Goal: Task Accomplishment & Management: Manage account settings

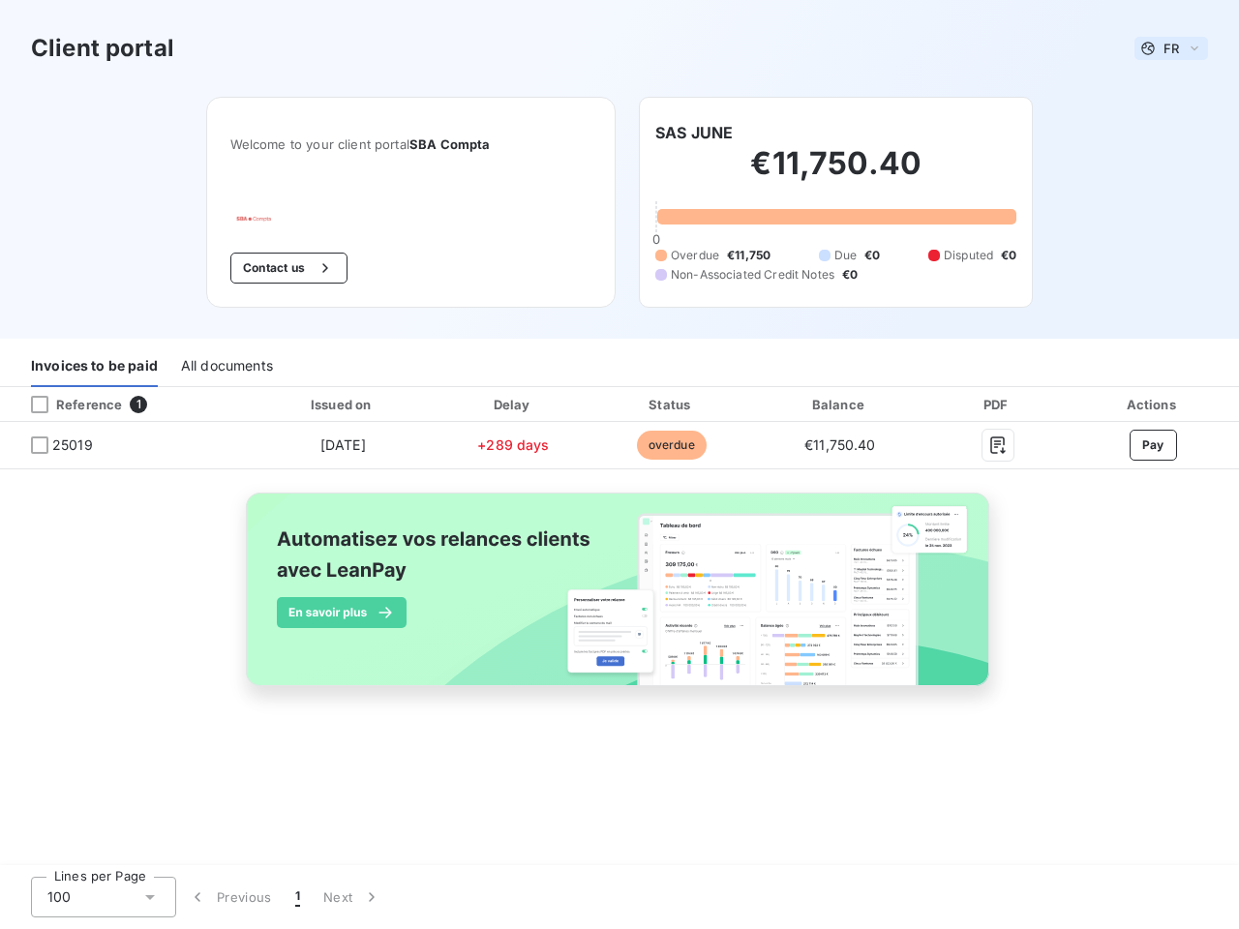
click at [1171, 48] on span "FR" at bounding box center [1170, 48] width 15 height 15
click at [285, 268] on button "Contact us" at bounding box center [288, 268] width 117 height 31
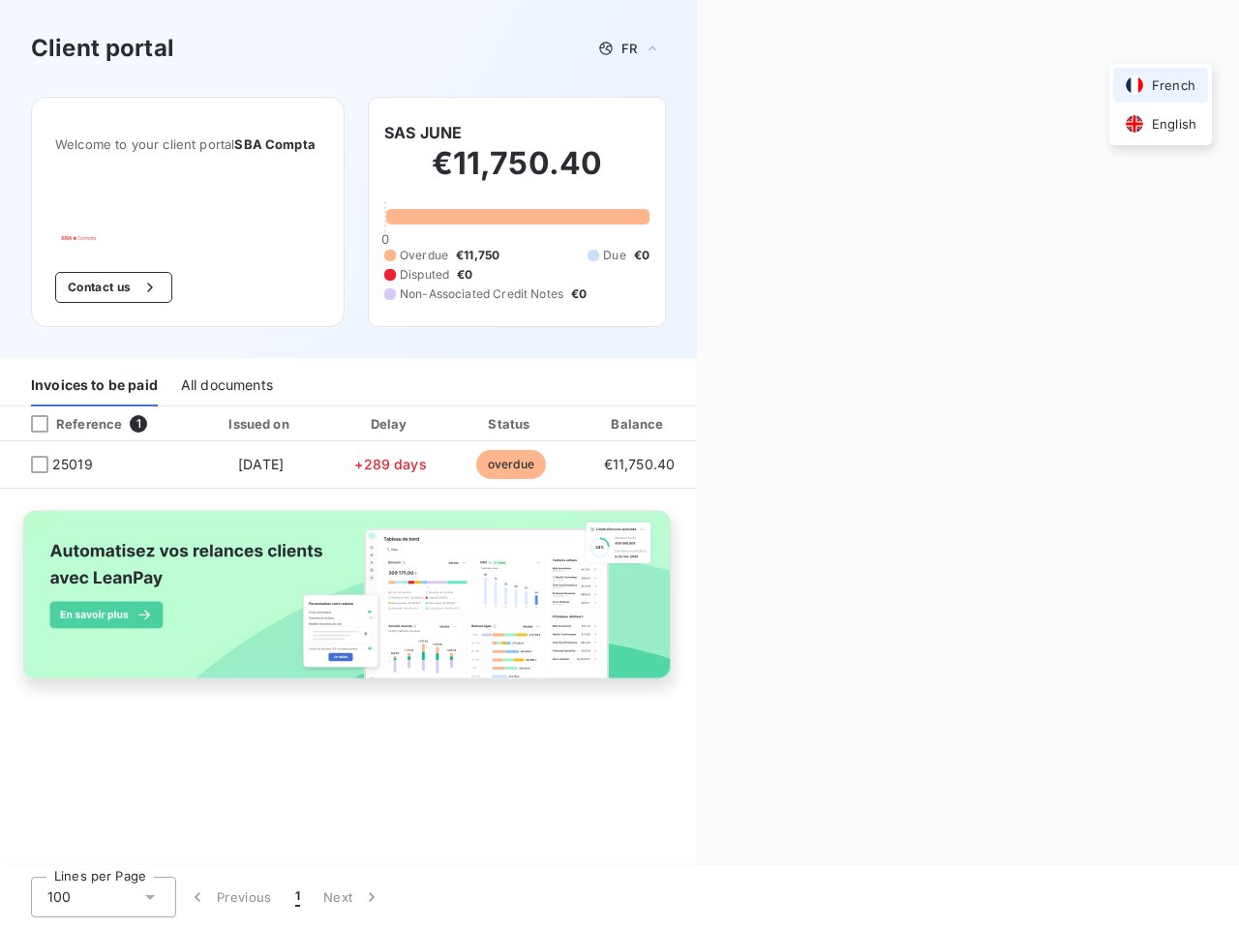
click at [694, 133] on div "Welcome to your client portal SBA Compta Contact us SAS JUNE €11,750.40 0 Overd…" at bounding box center [348, 227] width 697 height 261
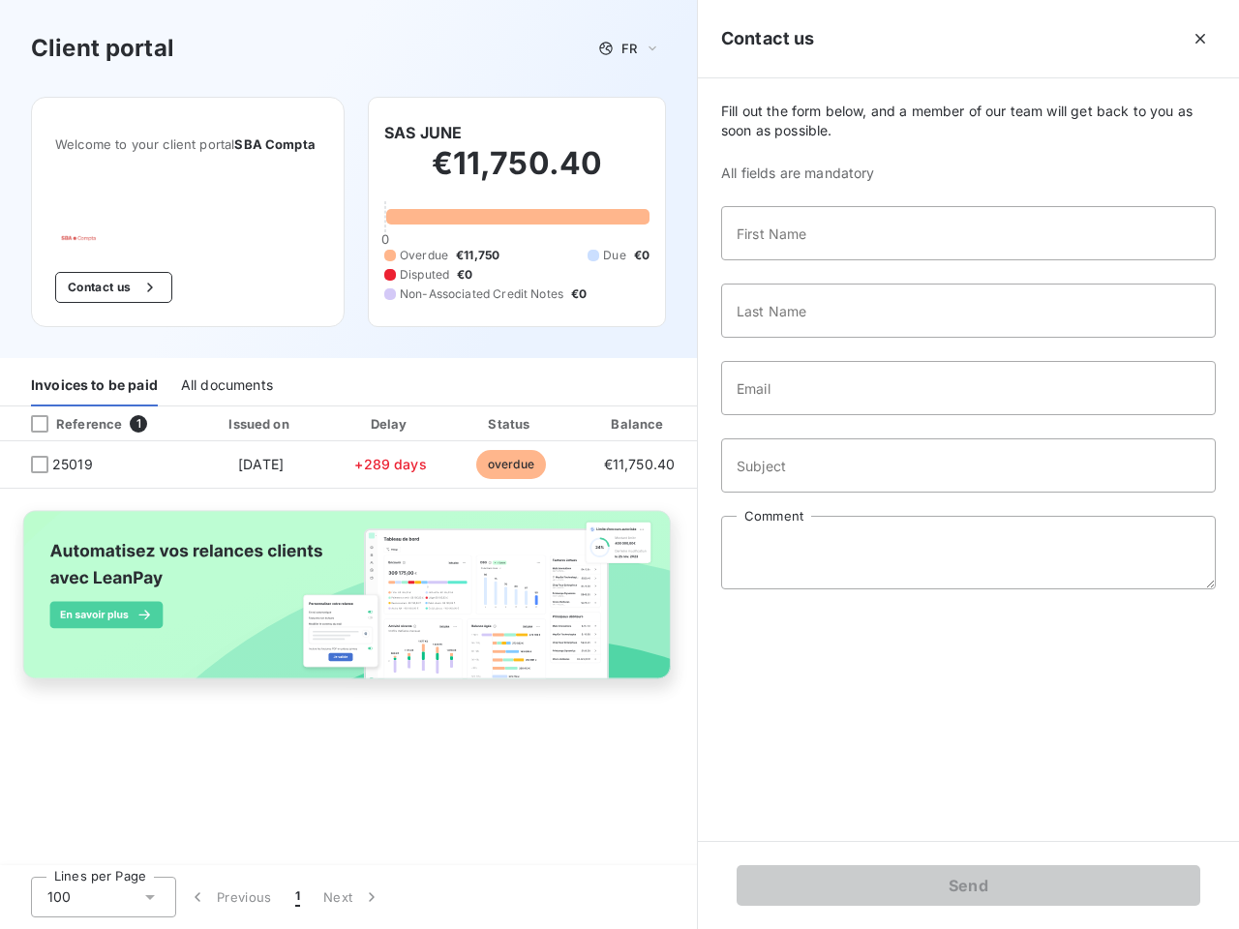
click at [94, 367] on div "Invoices to be paid" at bounding box center [94, 386] width 127 height 41
click at [225, 367] on div "All documents" at bounding box center [227, 386] width 92 height 41
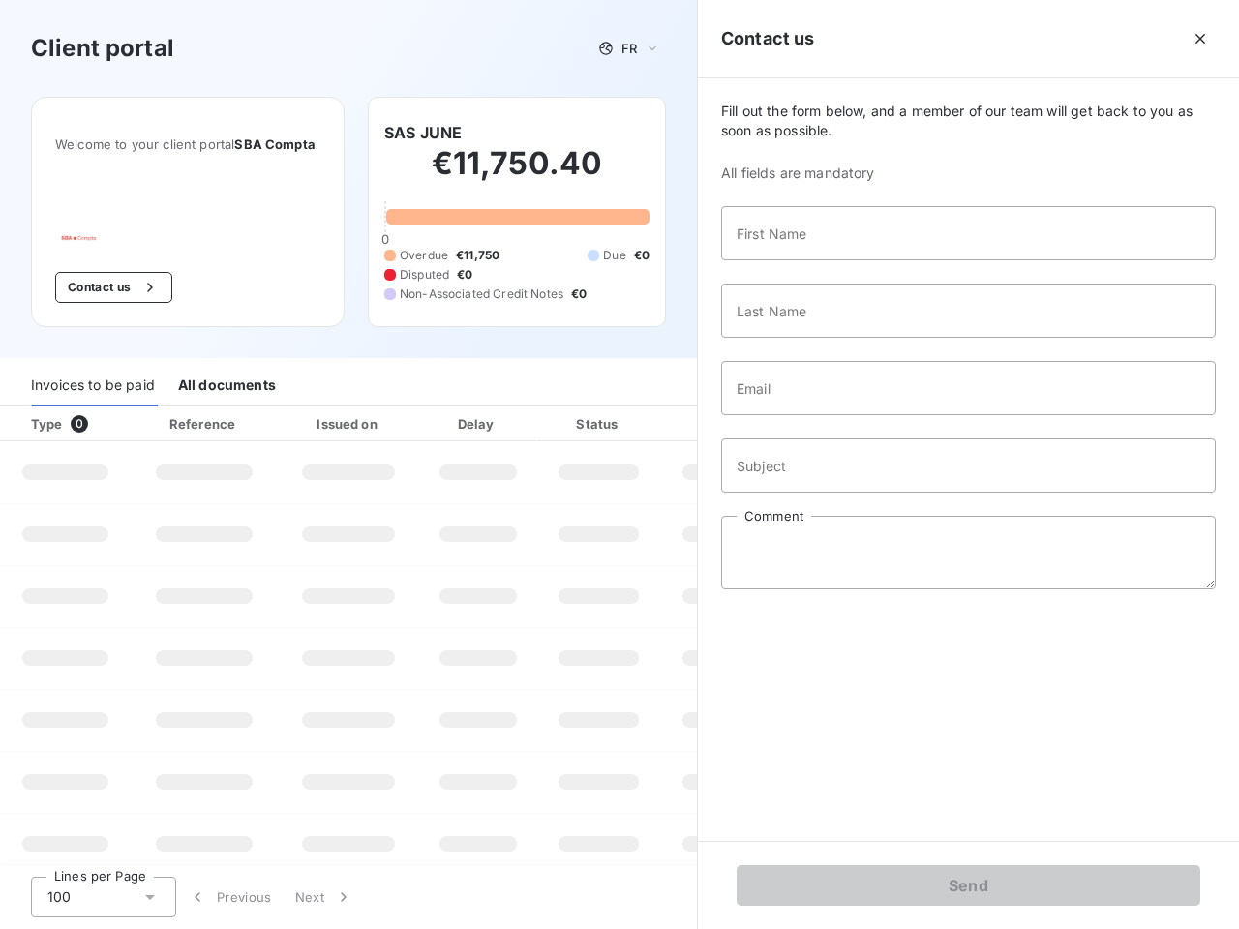
click at [124, 404] on div at bounding box center [94, 405] width 126 height 2
click at [40, 404] on div "Invoices to be paid" at bounding box center [93, 386] width 124 height 41
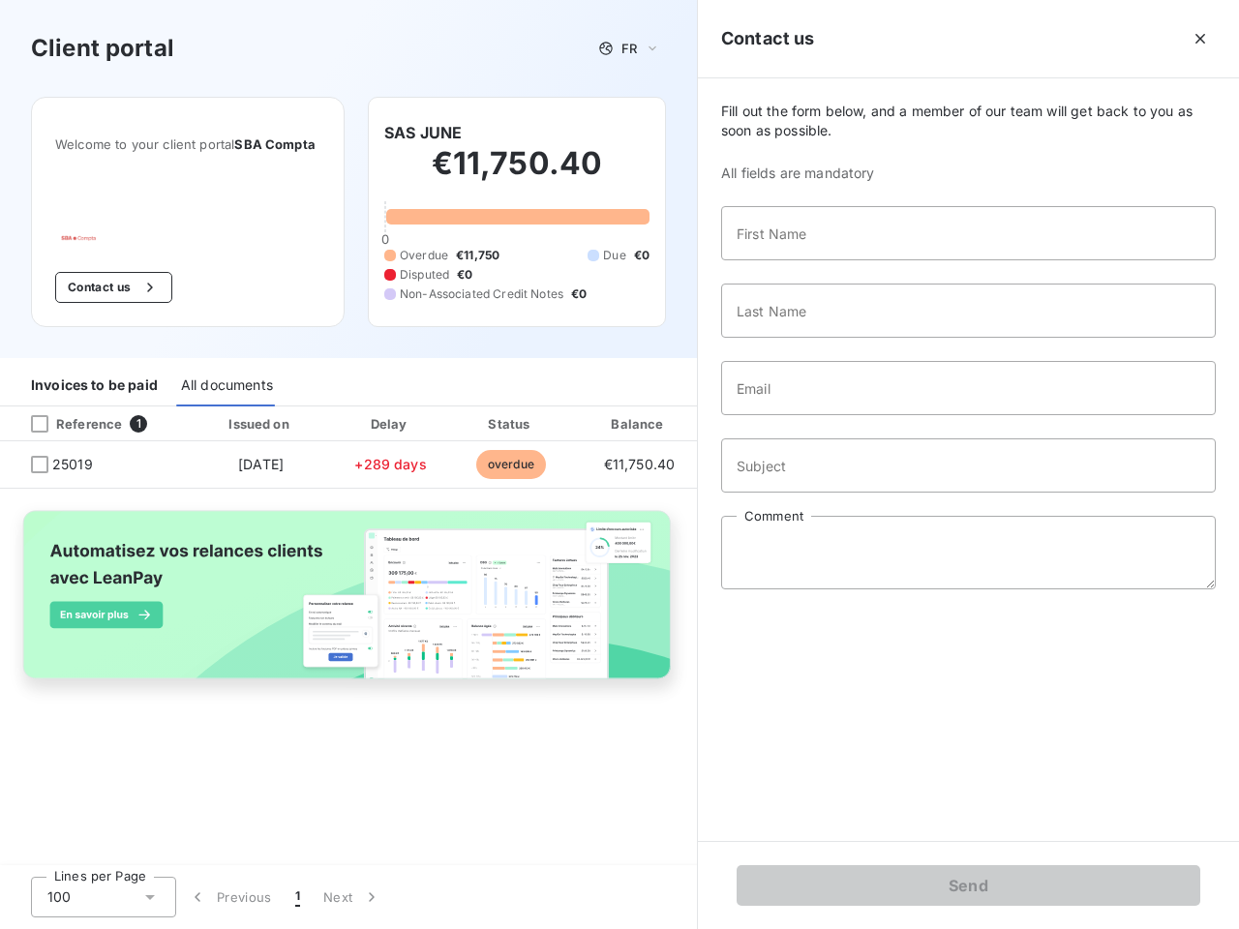
click at [342, 404] on div "Invoices to be paid All documents" at bounding box center [348, 386] width 697 height 41
click at [513, 404] on div "Invoices to be paid All documents" at bounding box center [348, 386] width 697 height 41
click at [671, 404] on div "Invoices to be paid All documents" at bounding box center [348, 386] width 697 height 41
